Goal: Task Accomplishment & Management: Use online tool/utility

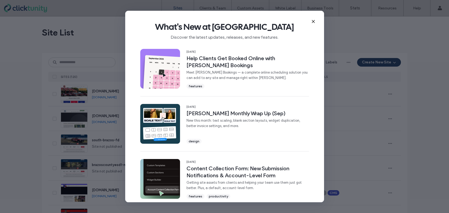
click at [309, 22] on span "What's New at [GEOGRAPHIC_DATA]" at bounding box center [224, 26] width 181 height 11
click at [313, 21] on use at bounding box center [313, 21] width 2 height 2
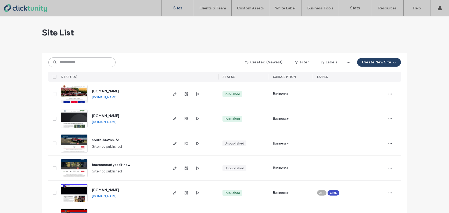
click at [85, 59] on input at bounding box center [81, 62] width 67 height 10
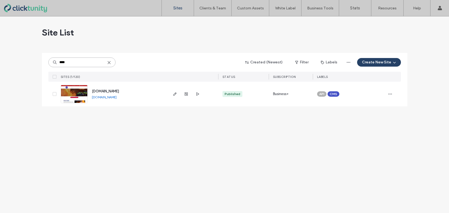
type input "****"
click at [74, 92] on img at bounding box center [74, 103] width 26 height 37
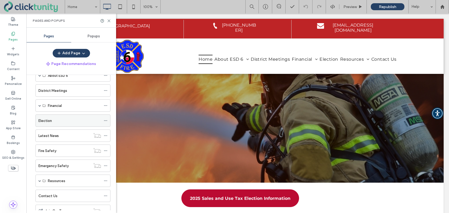
scroll to position [30, 0]
click at [105, 120] on icon at bounding box center [106, 120] width 4 height 4
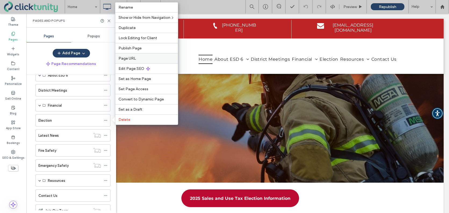
click at [145, 57] on label "Page URL" at bounding box center [146, 58] width 56 height 5
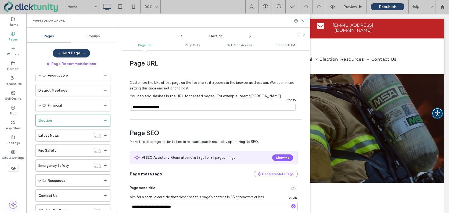
scroll to position [0, 0]
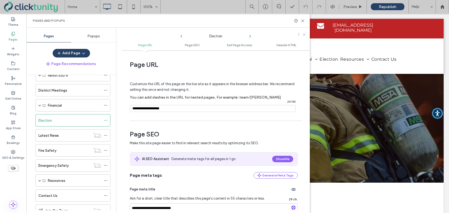
click at [171, 109] on input "notEmpty" at bounding box center [213, 108] width 166 height 7
drag, startPoint x: 183, startPoint y: 108, endPoint x: 143, endPoint y: 109, distance: 40.0
click at [143, 109] on input "notEmpty" at bounding box center [213, 108] width 166 height 7
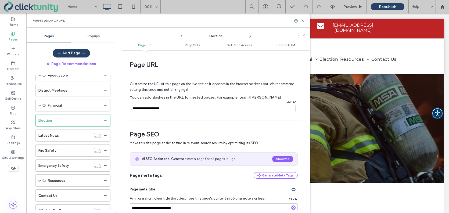
paste input "**********"
type input "**********"
click at [259, 121] on div "**********" at bounding box center [216, 131] width 188 height 157
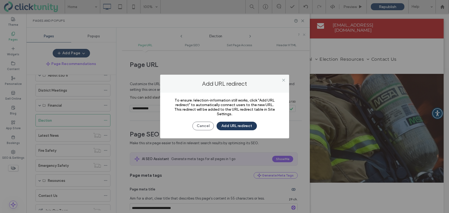
click at [236, 126] on button "Add URL redirect" at bounding box center [236, 126] width 40 height 9
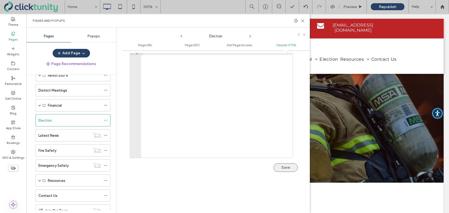
scroll to position [535, 0]
click at [285, 169] on button "Save" at bounding box center [285, 167] width 24 height 9
click at [384, 8] on span "Republish" at bounding box center [386, 7] width 17 height 5
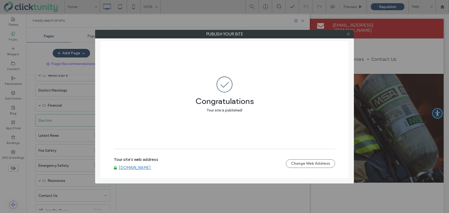
click at [349, 36] on icon at bounding box center [348, 34] width 4 height 4
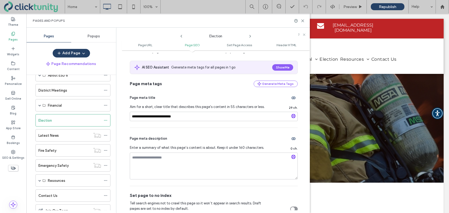
scroll to position [0, 0]
